Goal: Task Accomplishment & Management: Manage account settings

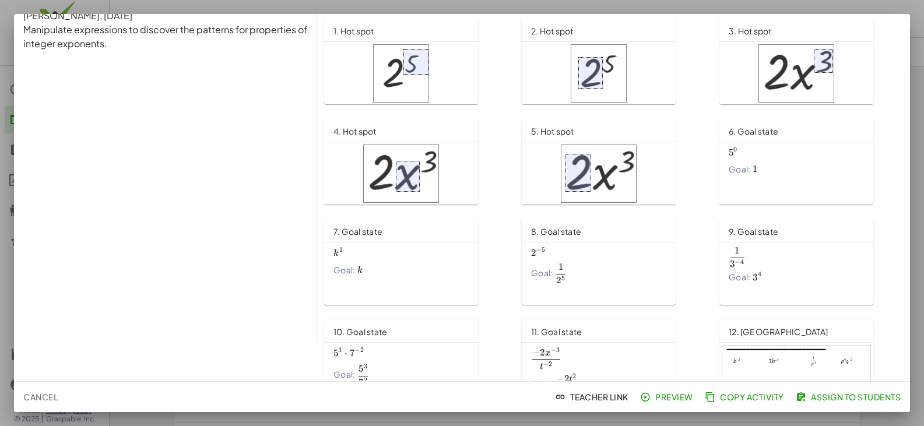
scroll to position [69, 0]
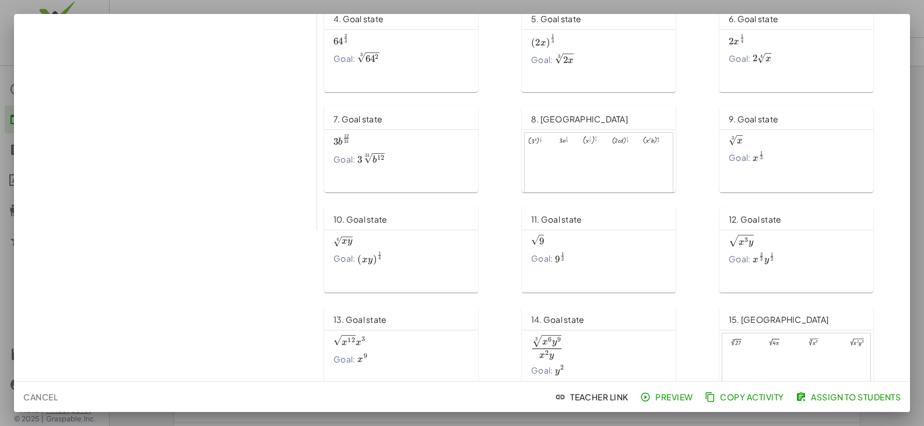
scroll to position [170, 0]
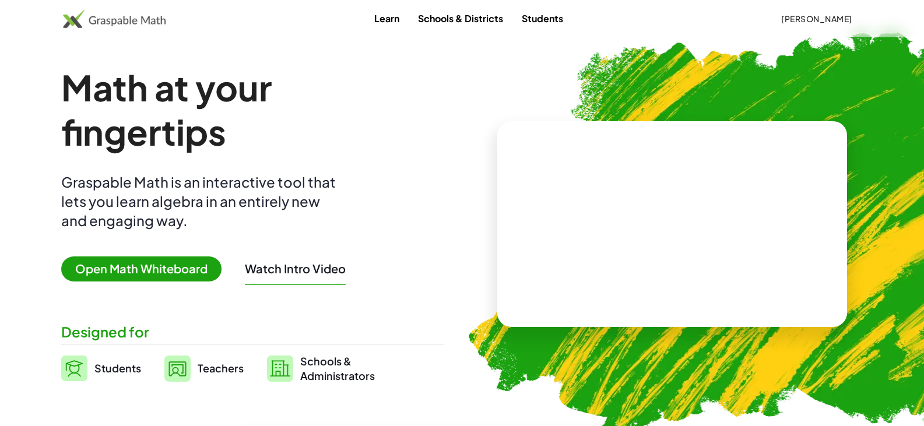
click at [536, 23] on link "Students" at bounding box center [542, 19] width 60 height 22
click at [832, 19] on span "[PERSON_NAME]" at bounding box center [816, 18] width 71 height 10
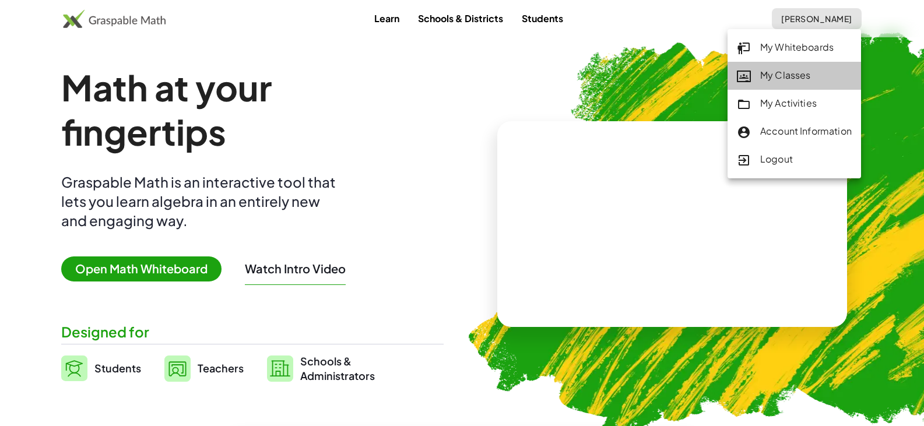
click at [784, 71] on div "My Classes" at bounding box center [794, 75] width 115 height 15
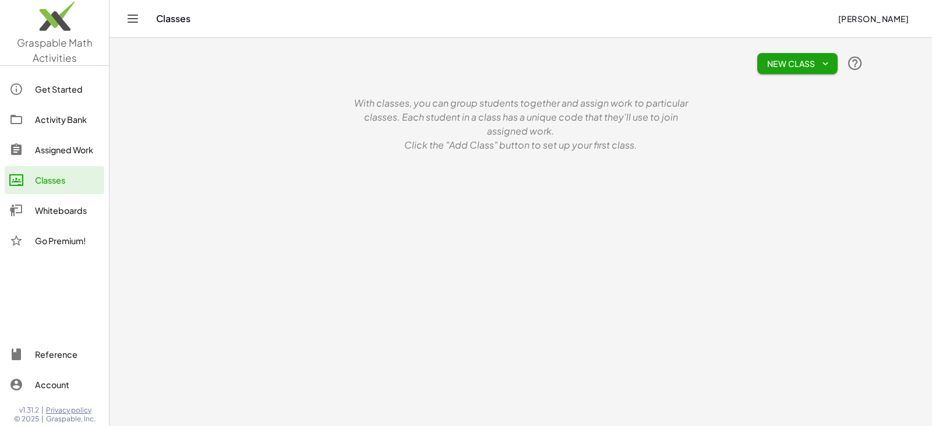
click at [768, 61] on span "New Class" at bounding box center [798, 63] width 62 height 10
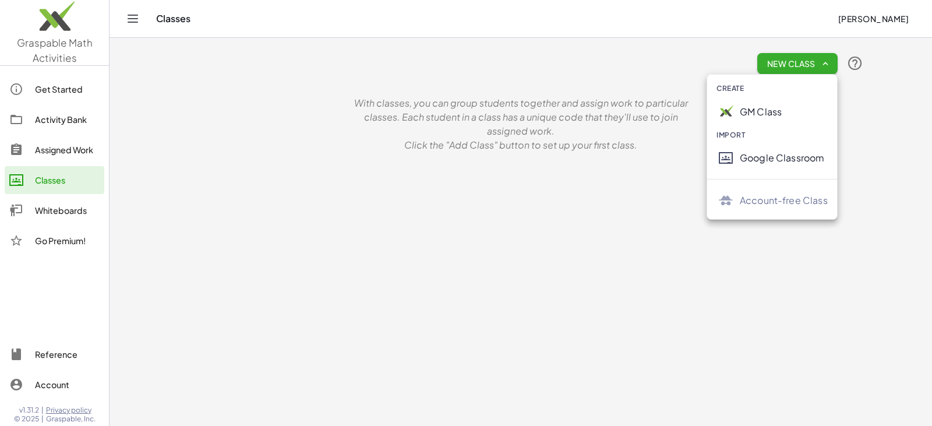
click at [776, 164] on div "Google Classroom" at bounding box center [784, 158] width 88 height 14
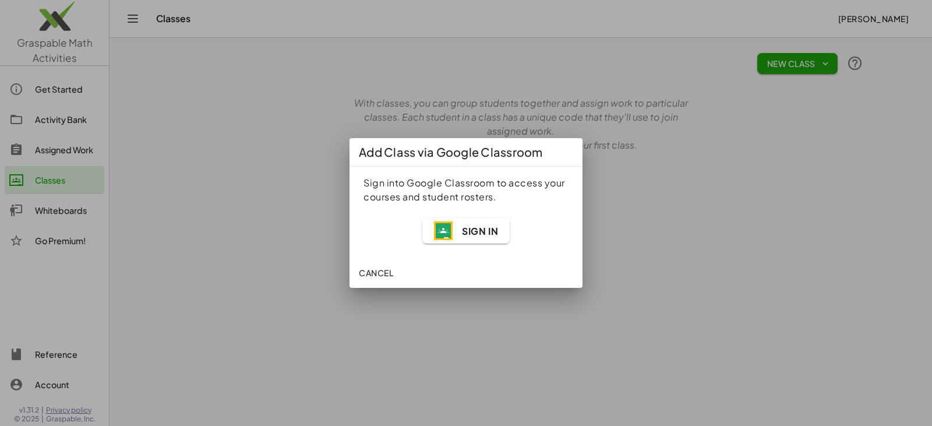
click at [467, 232] on span "Sign In" at bounding box center [480, 231] width 36 height 12
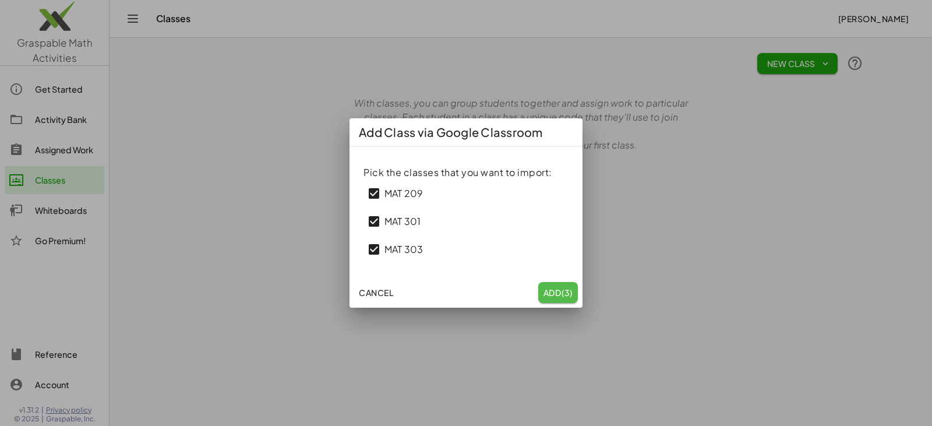
click at [554, 293] on span "Add (3)" at bounding box center [558, 292] width 30 height 10
